Goal: Information Seeking & Learning: Learn about a topic

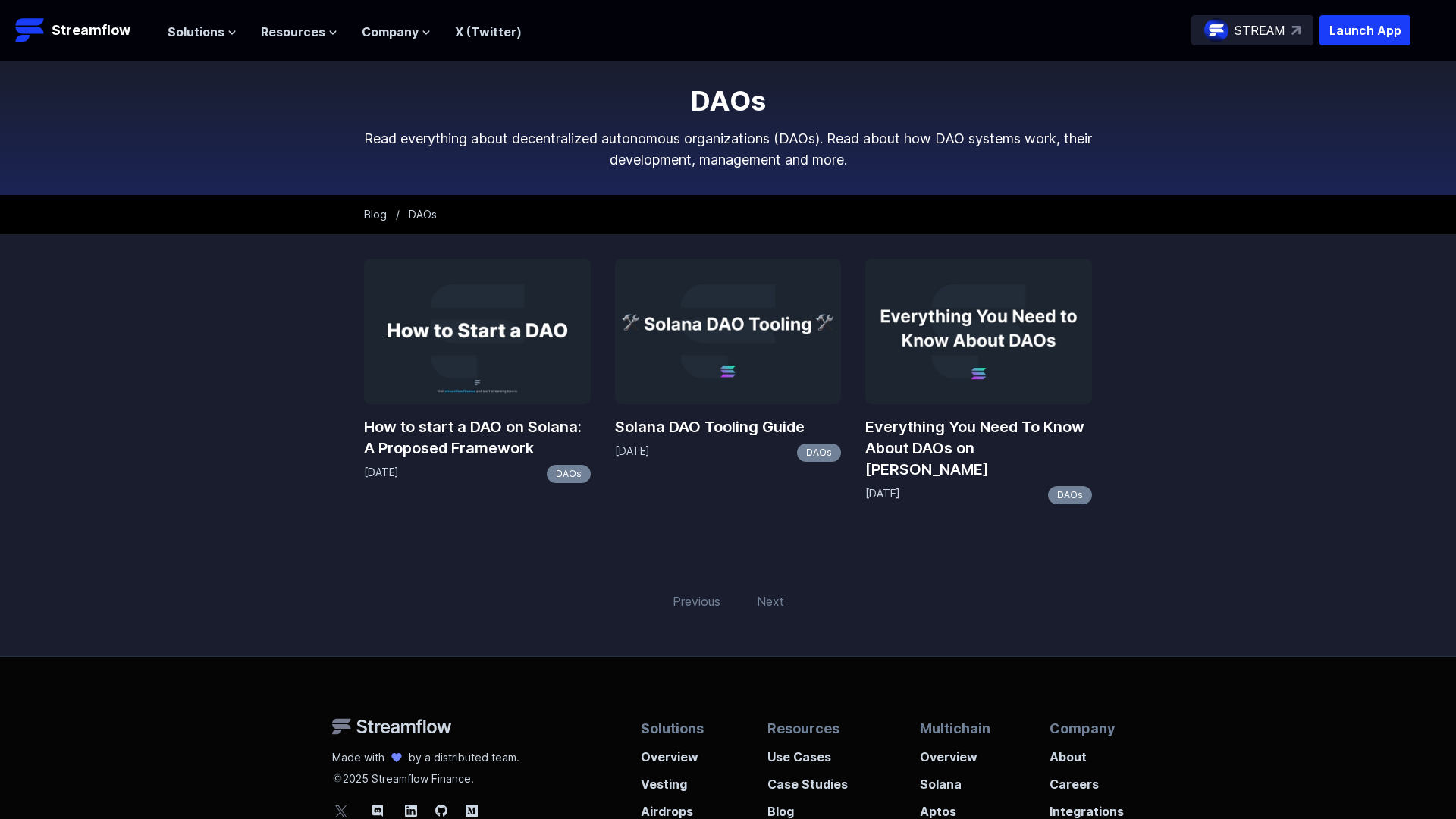
scroll to position [254, 0]
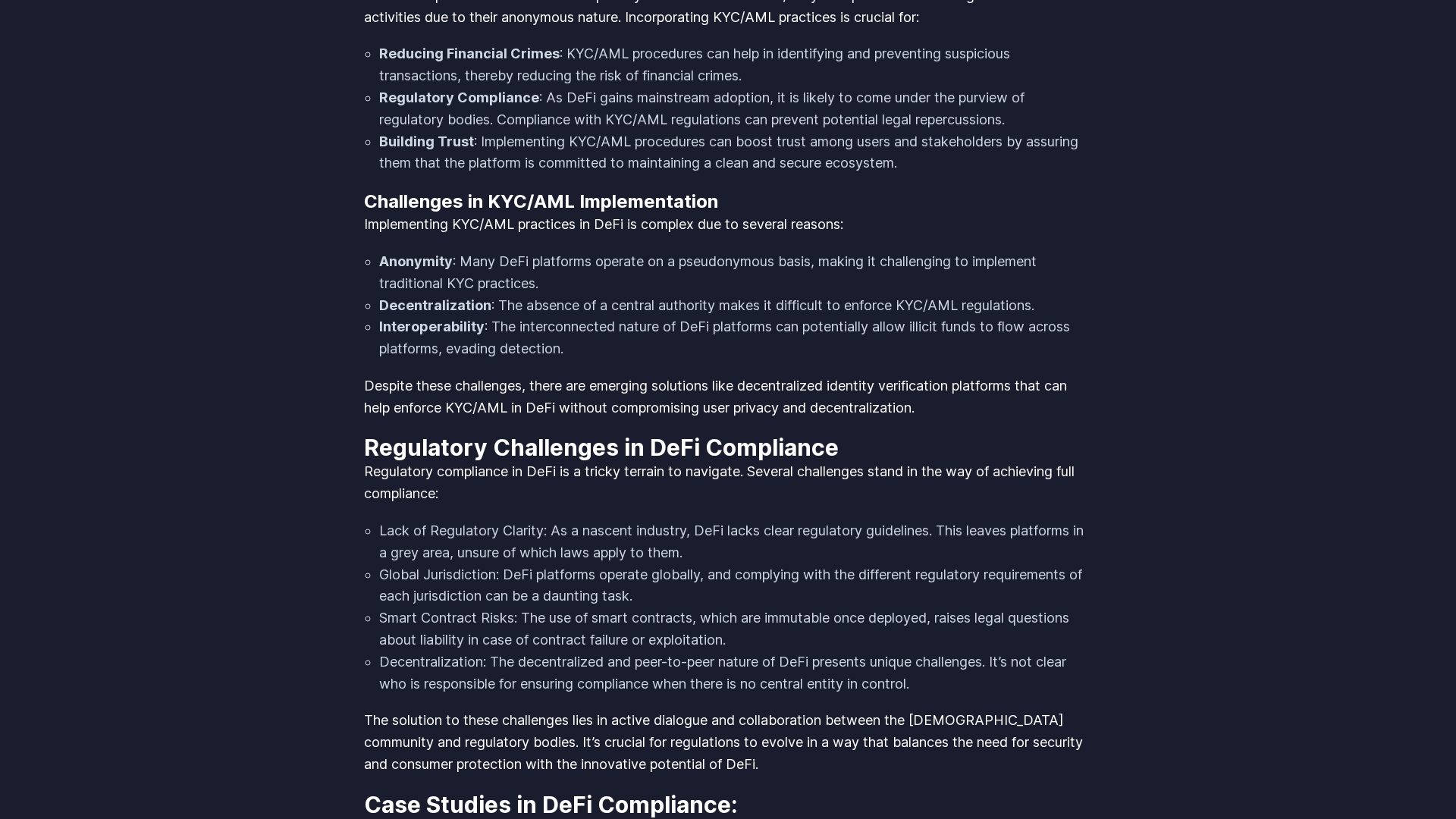
scroll to position [2360, 0]
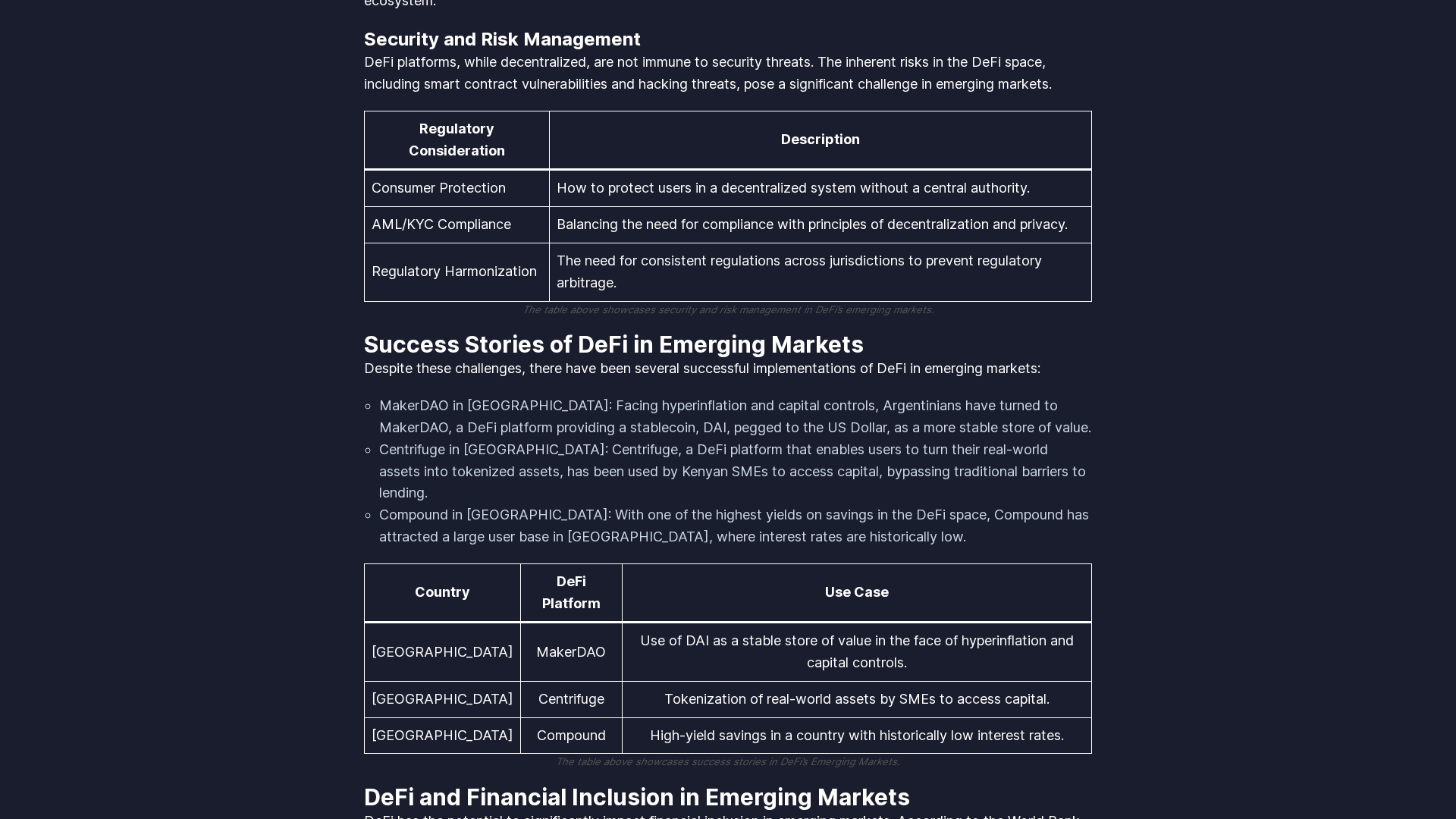
scroll to position [3148, 0]
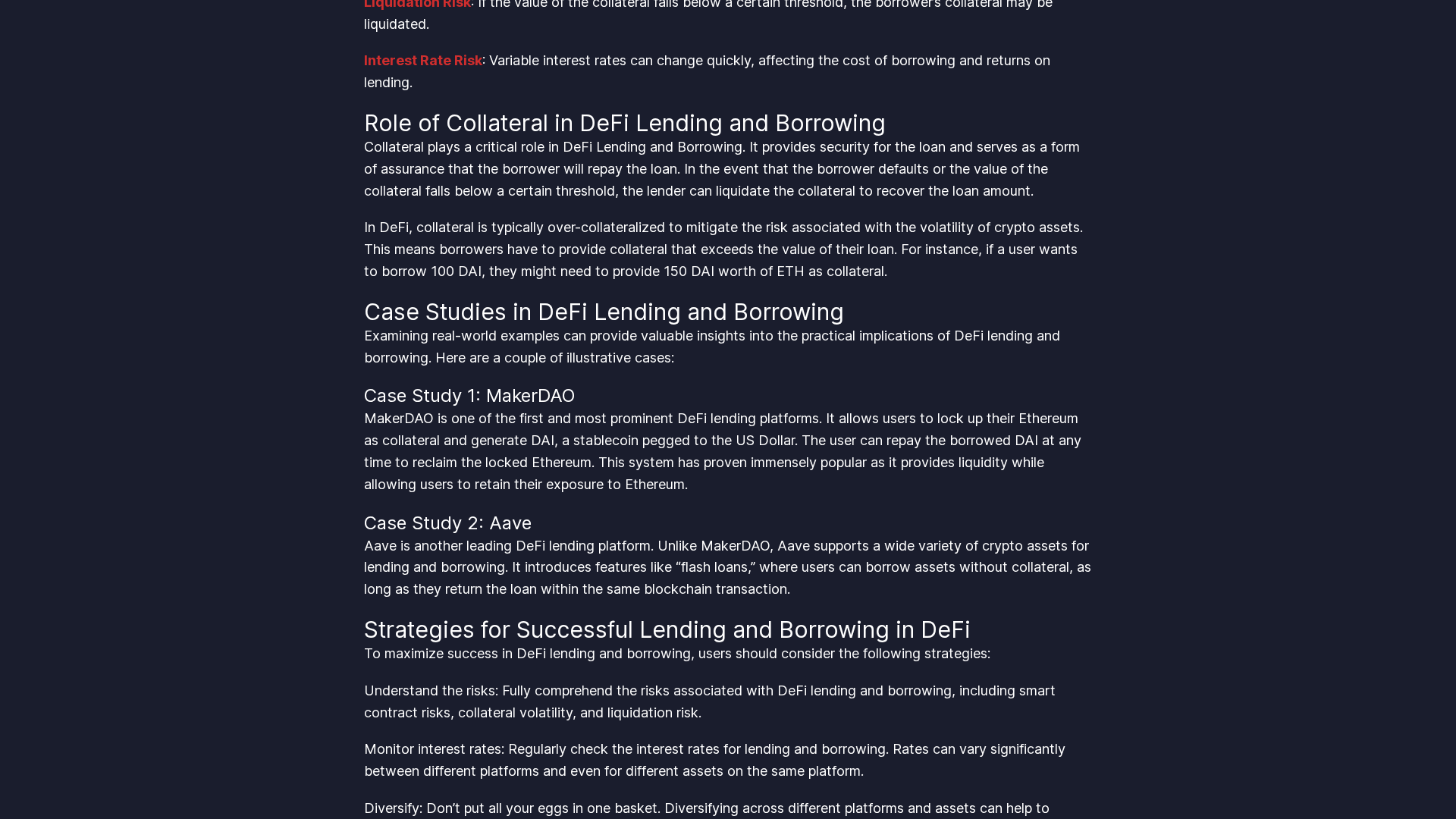
scroll to position [3148, 0]
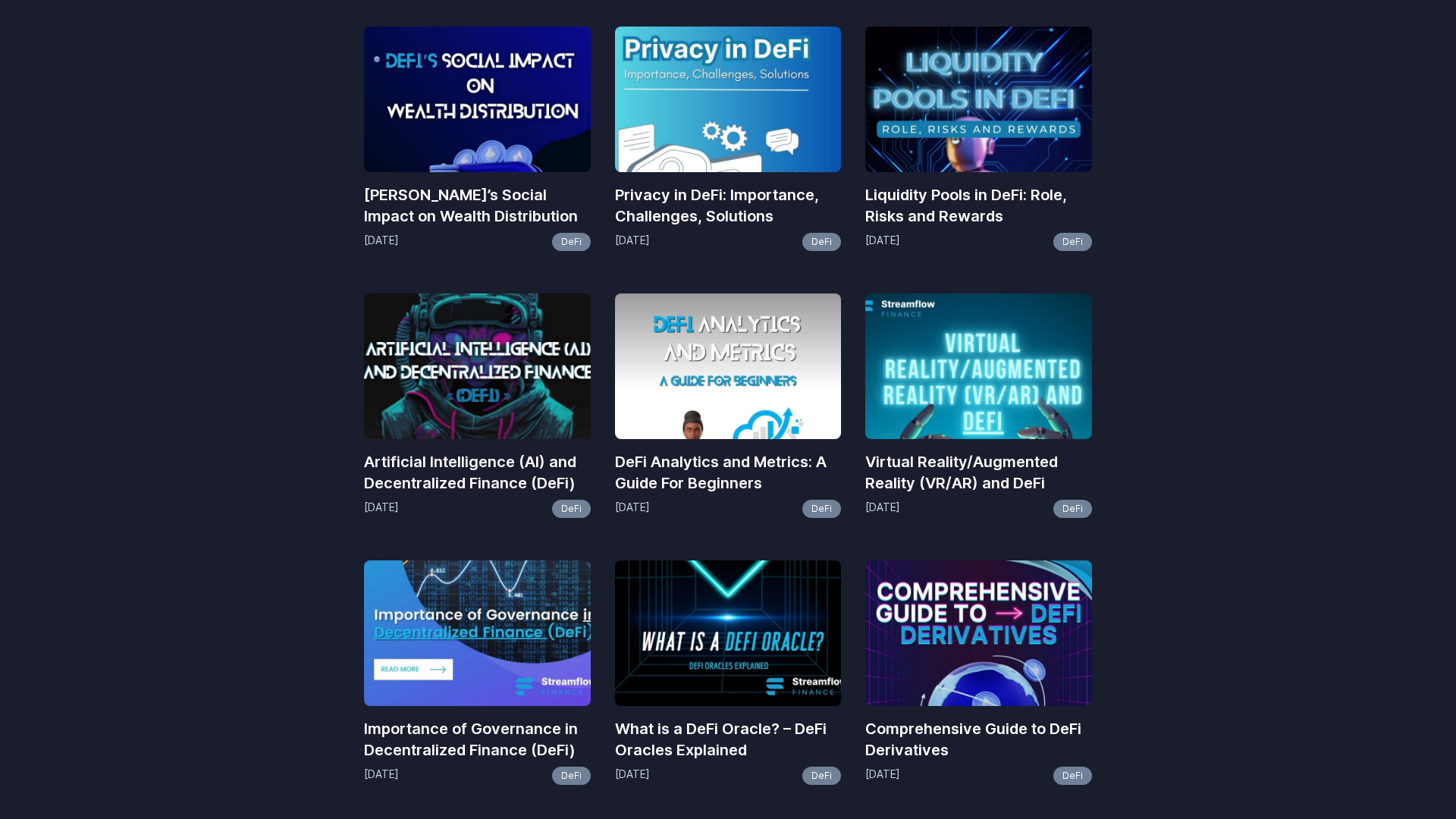
scroll to position [1341, 0]
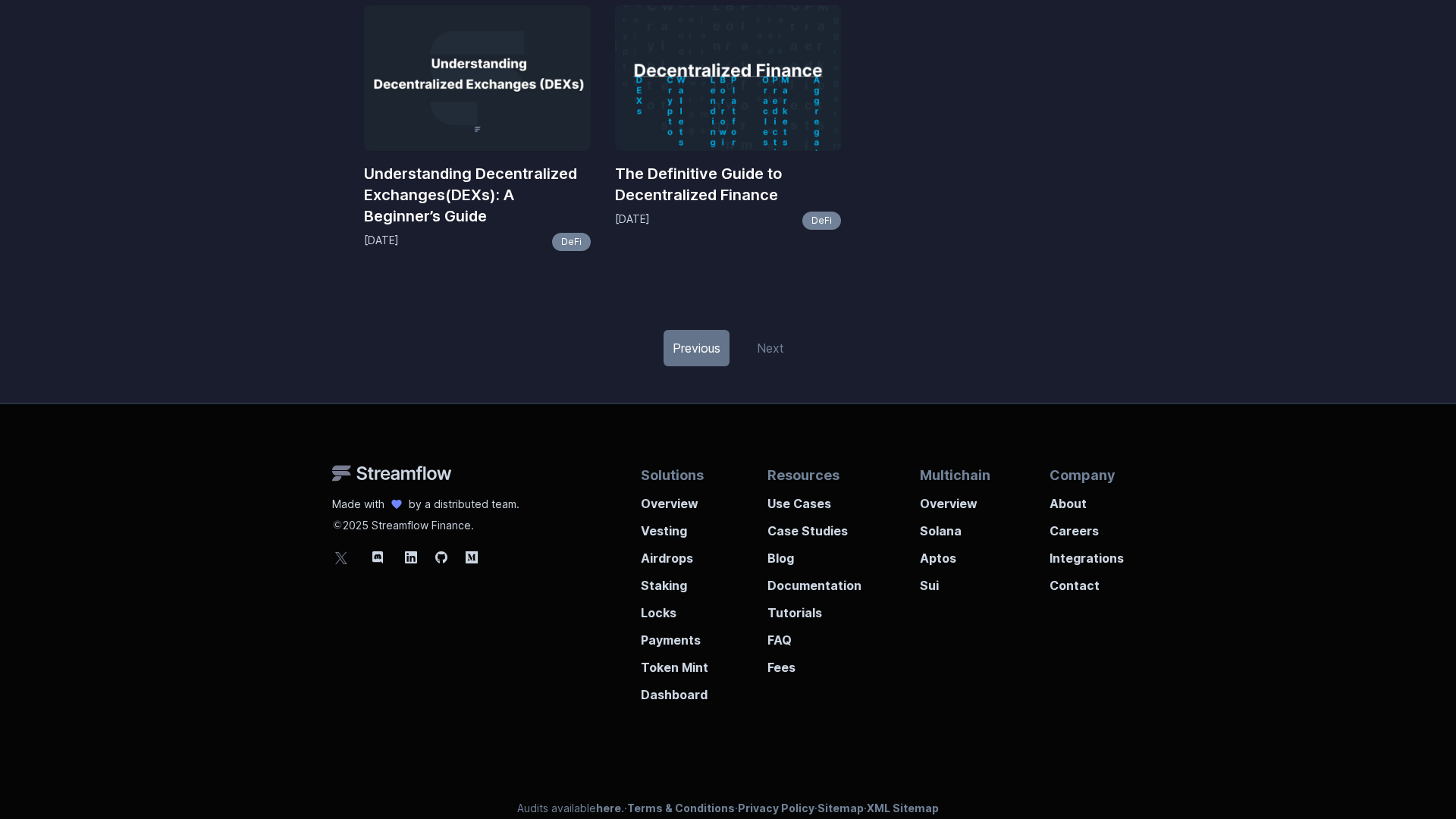
scroll to position [808, 0]
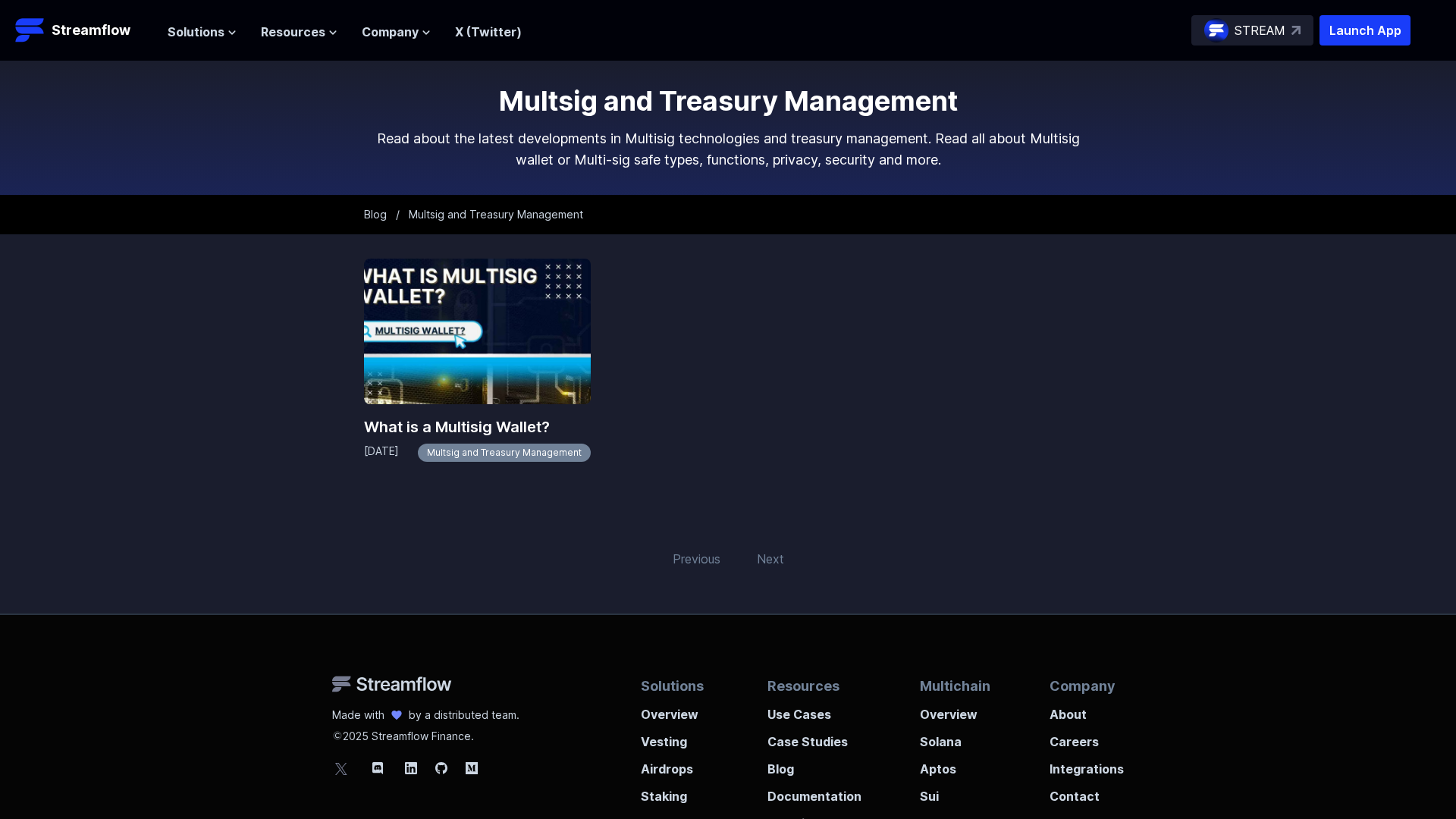
scroll to position [244, 0]
